Goal: Go to known website: Access a specific website the user already knows

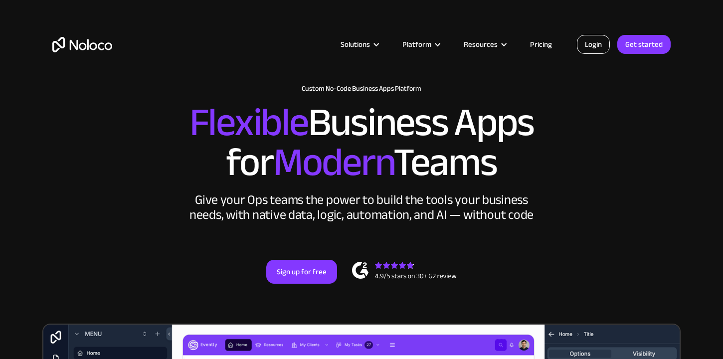
click at [597, 48] on link "Login" at bounding box center [593, 44] width 33 height 19
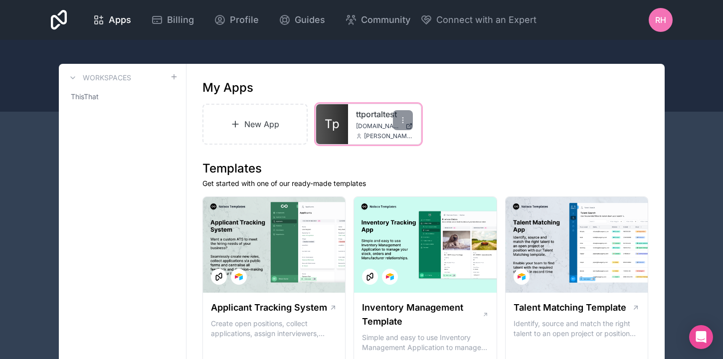
click at [343, 124] on link "Tp" at bounding box center [332, 124] width 32 height 40
